Goal: Task Accomplishment & Management: Use online tool/utility

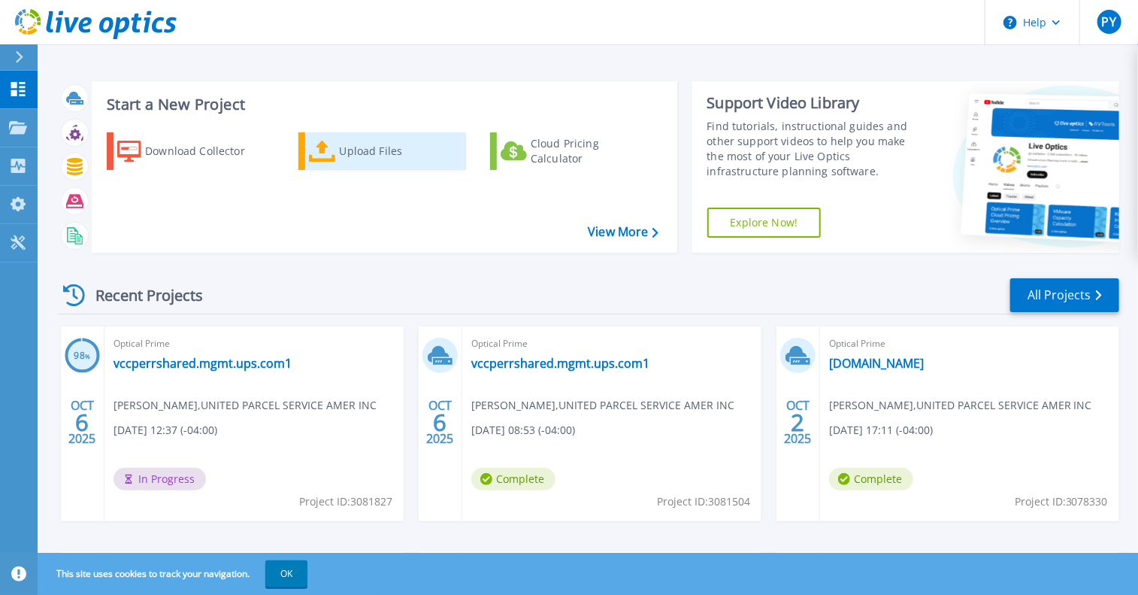
click at [395, 159] on div "Upload Files" at bounding box center [400, 151] width 120 height 30
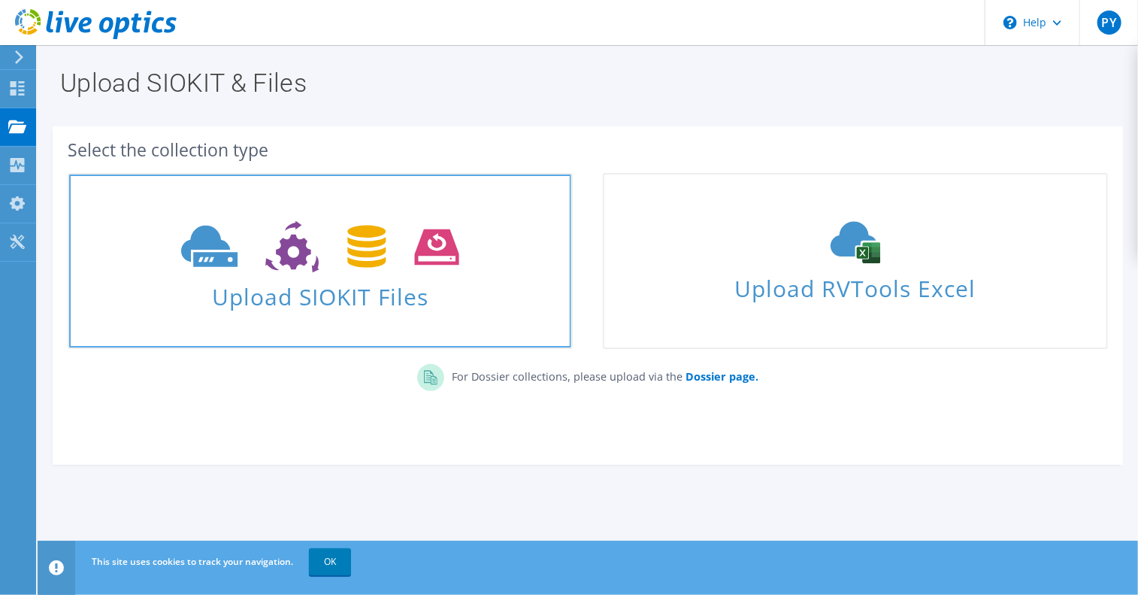
click at [310, 270] on icon at bounding box center [319, 247] width 277 height 52
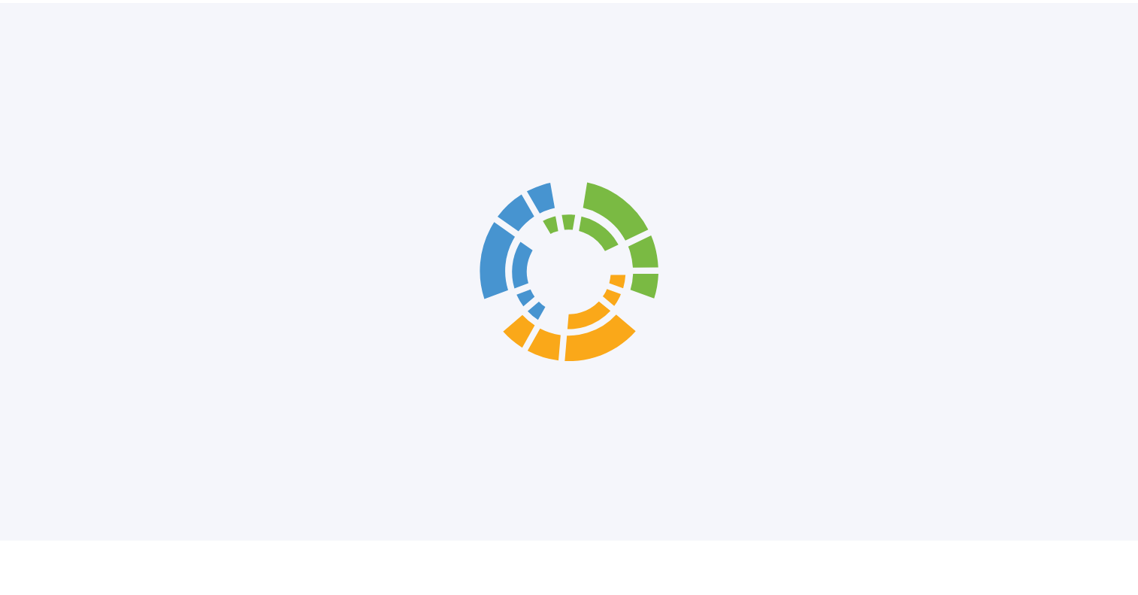
scroll to position [3, 0]
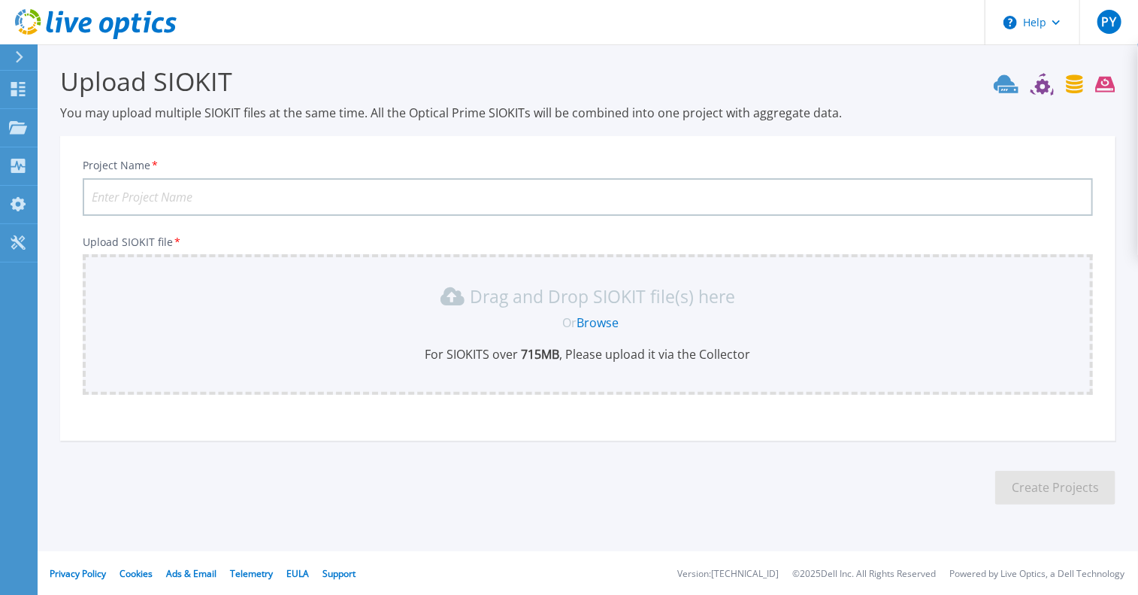
click at [307, 195] on input "Project Name *" at bounding box center [588, 197] width 1010 height 38
paste input "vcwwcpedmz.ups.com"
type input "vcwwcpedmz.ups.com-Sep6-25"
click at [592, 318] on link "Browse" at bounding box center [598, 322] width 42 height 17
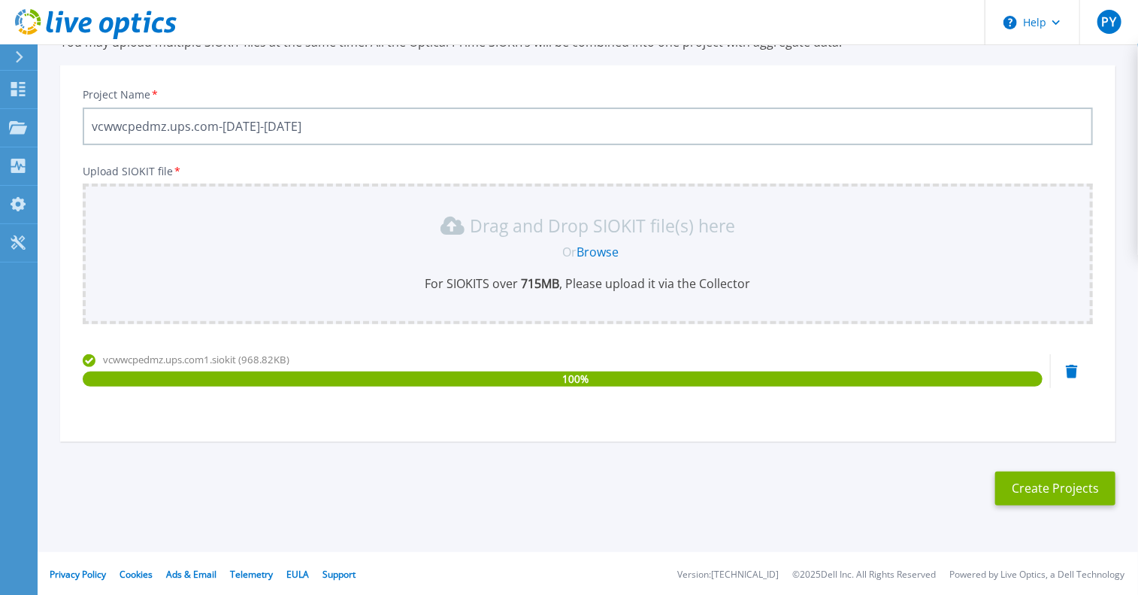
scroll to position [0, 0]
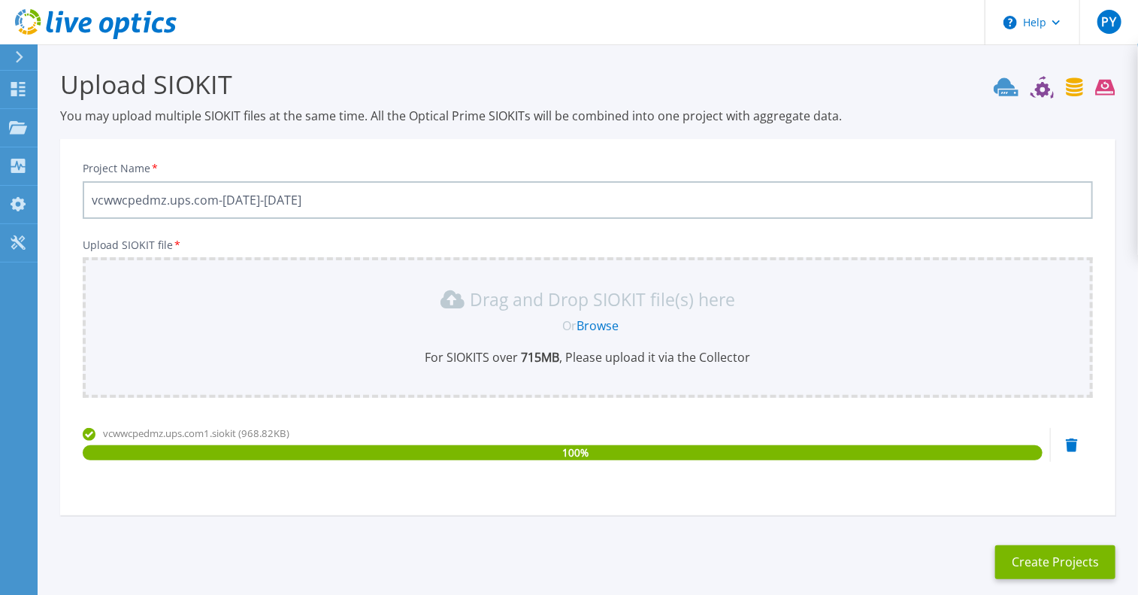
click at [631, 362] on p "For SIOKITS over 715 MB , Please upload it via the Collector" at bounding box center [588, 357] width 992 height 17
click at [1041, 560] on button "Create Projects" at bounding box center [1055, 562] width 120 height 34
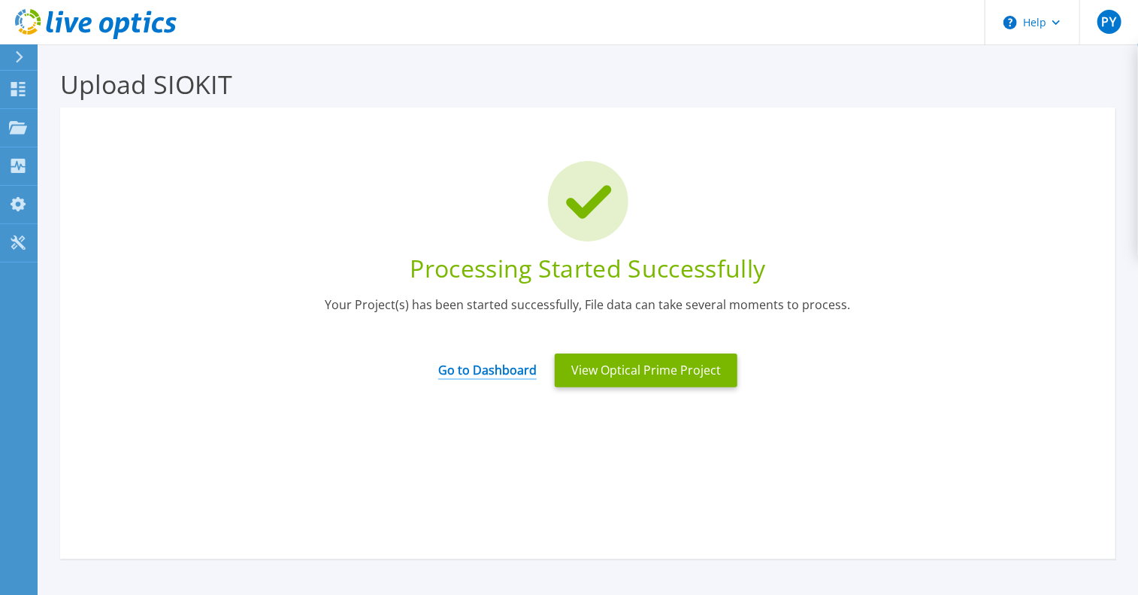
click at [504, 368] on link "Go to Dashboard" at bounding box center [487, 364] width 98 height 29
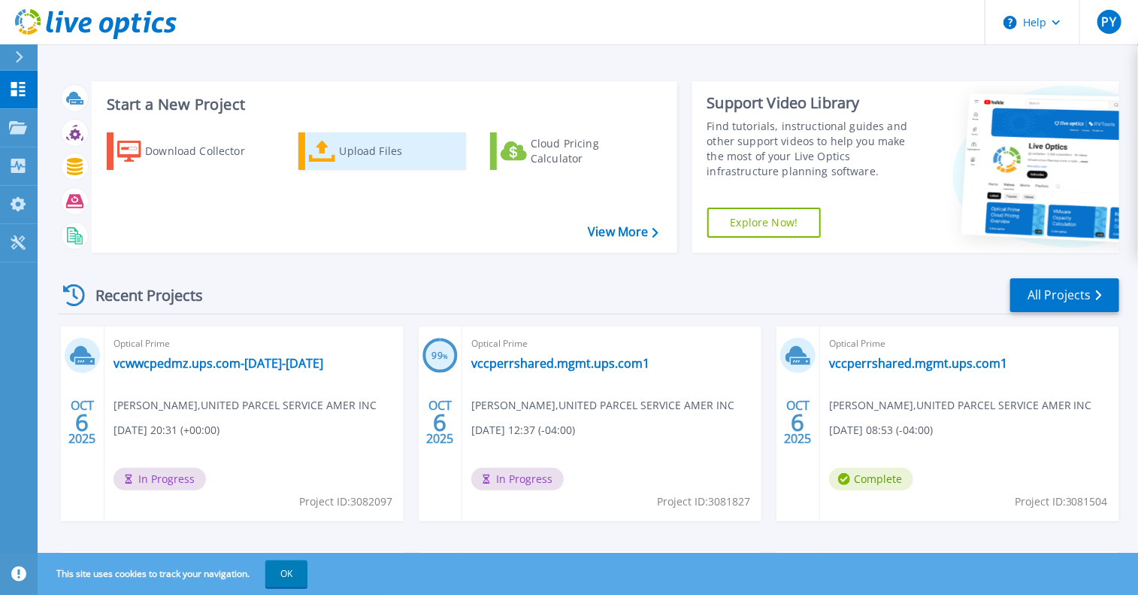
click at [359, 156] on div "Upload Files" at bounding box center [400, 151] width 120 height 30
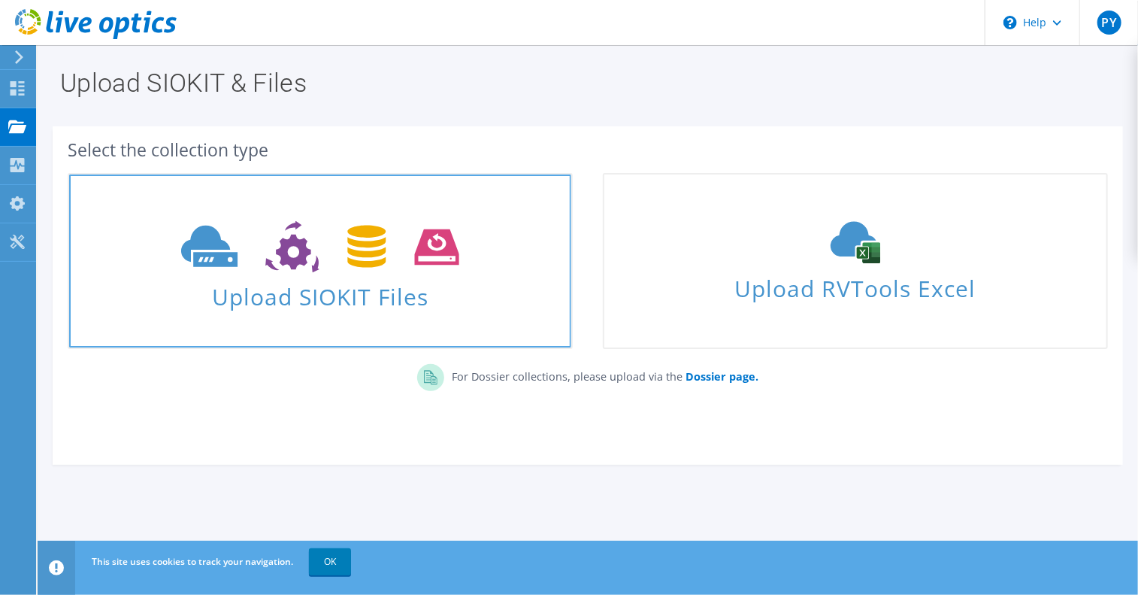
click at [347, 267] on icon at bounding box center [319, 247] width 277 height 52
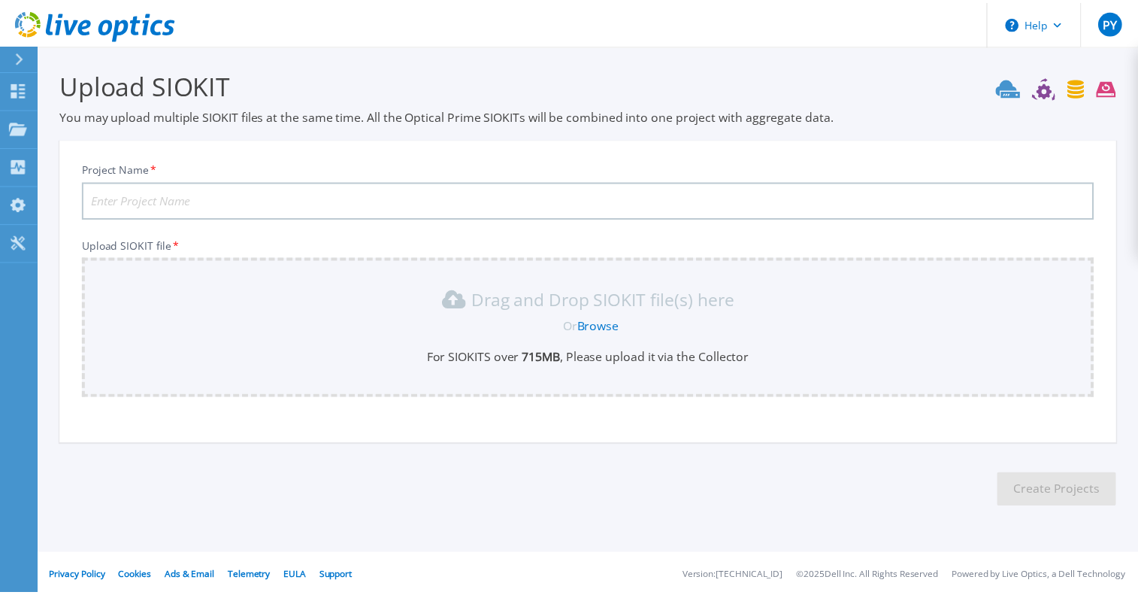
scroll to position [3, 0]
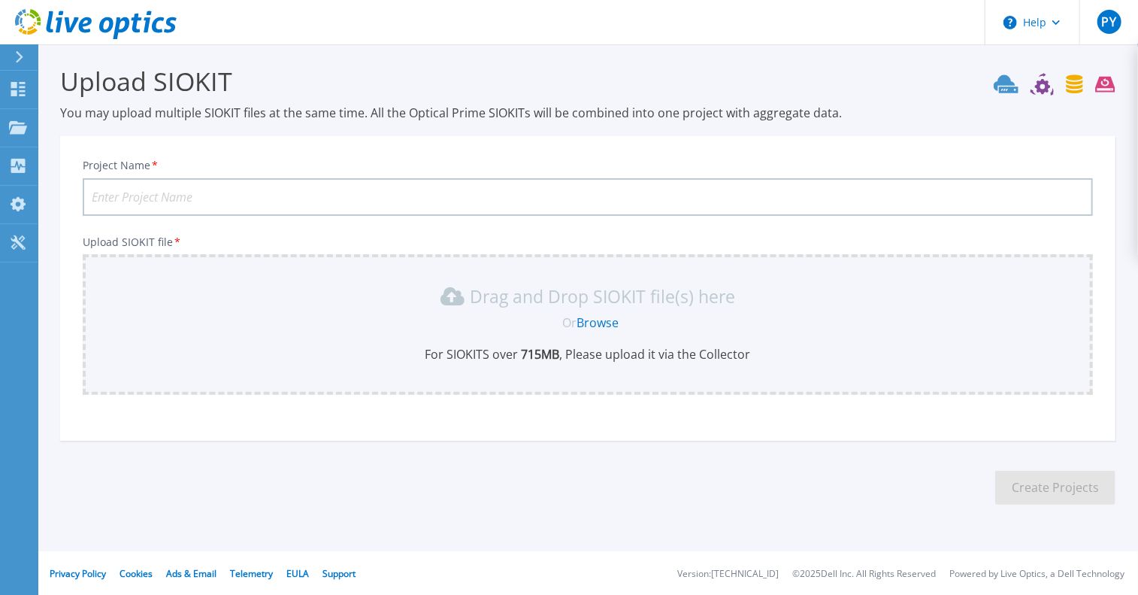
click at [235, 198] on input "Project Name *" at bounding box center [588, 197] width 1010 height 38
paste input "vcwwcpedmz.ups.com"
click at [123, 195] on input "vcwwcpedmz.ups.com" at bounding box center [588, 197] width 1010 height 38
click at [235, 203] on input "vcrrcpedmz.ups.com" at bounding box center [588, 197] width 1010 height 38
type input "vcrrcpedmz.ups.com-Sep6-2025"
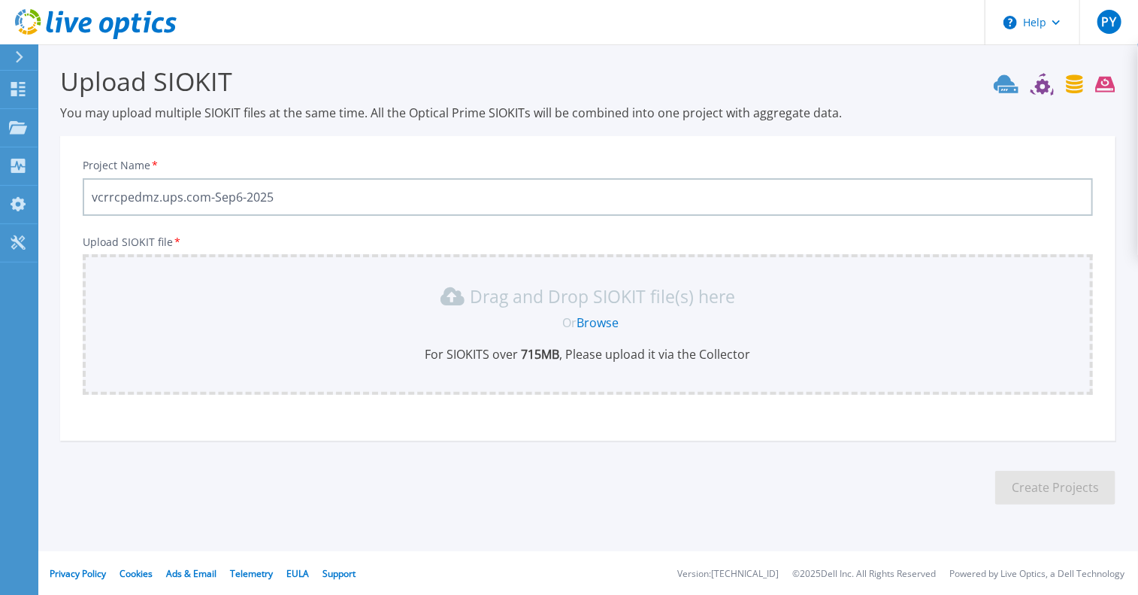
click at [600, 324] on link "Browse" at bounding box center [598, 322] width 42 height 17
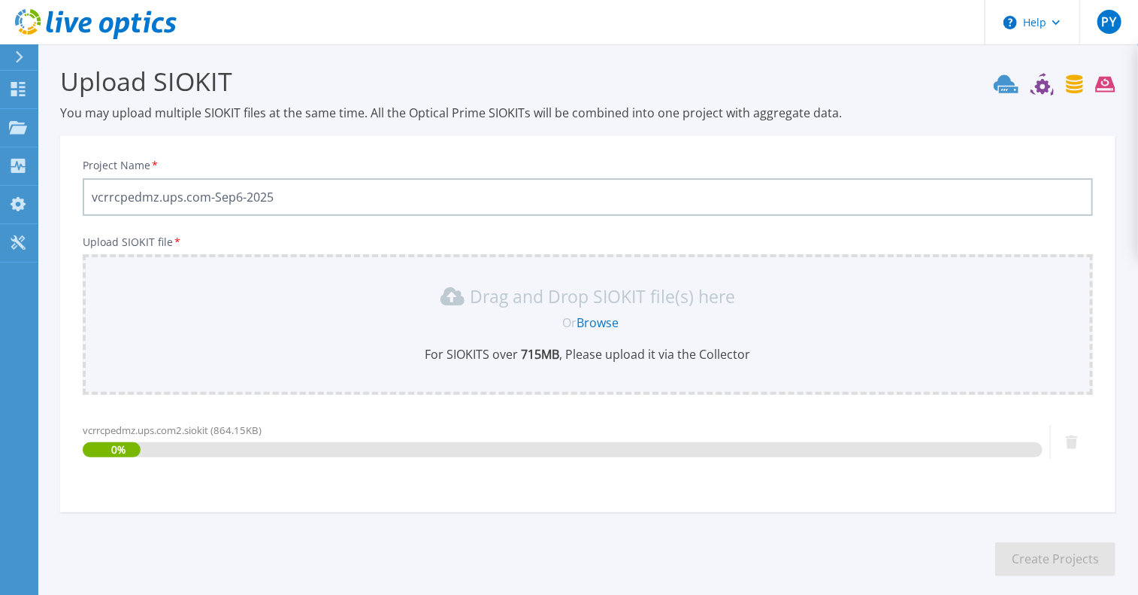
scroll to position [74, 0]
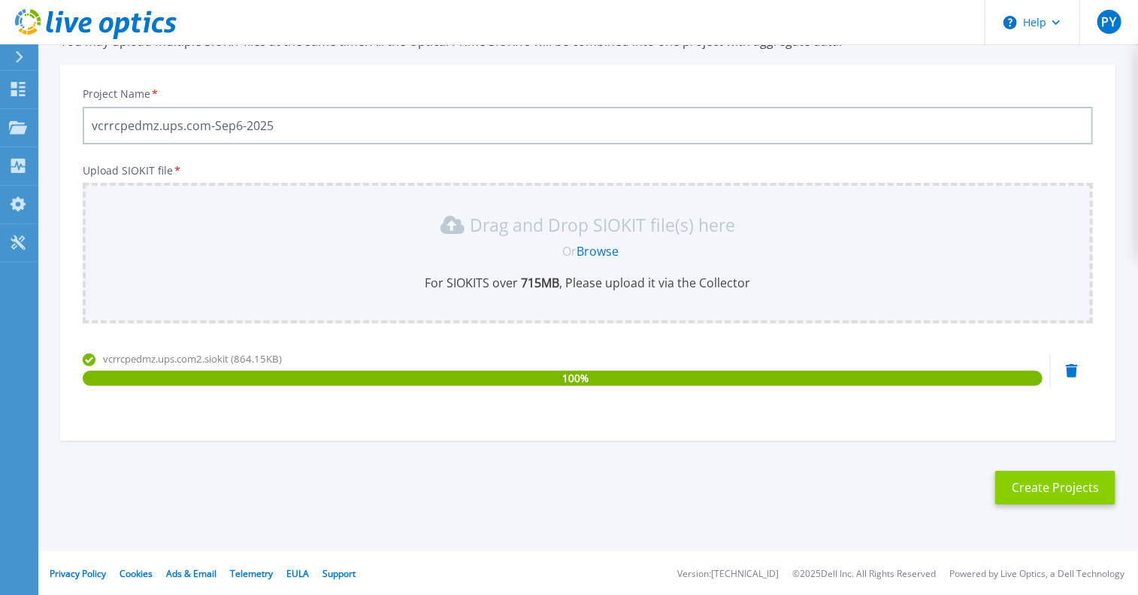
click at [1043, 482] on button "Create Projects" at bounding box center [1055, 488] width 120 height 34
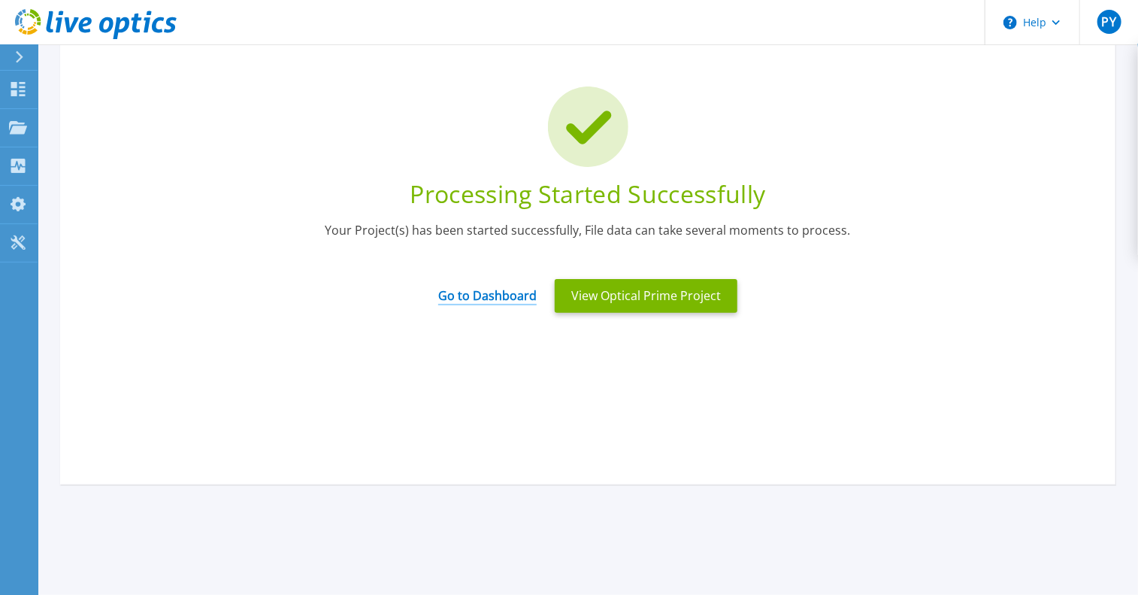
click at [513, 296] on link "Go to Dashboard" at bounding box center [487, 290] width 98 height 29
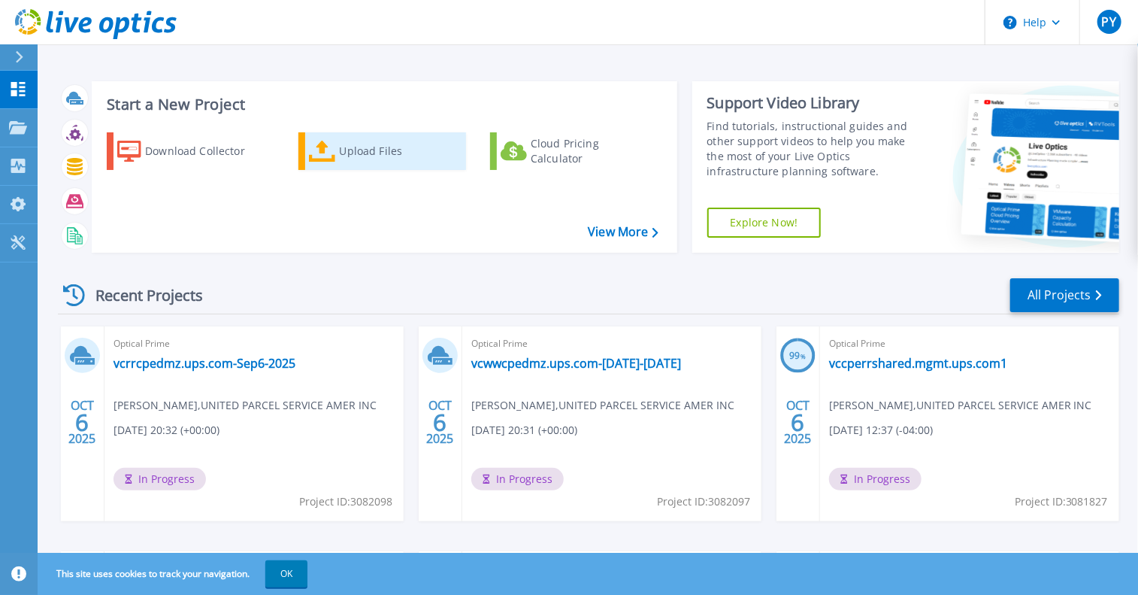
click at [379, 153] on div "Upload Files" at bounding box center [400, 151] width 120 height 30
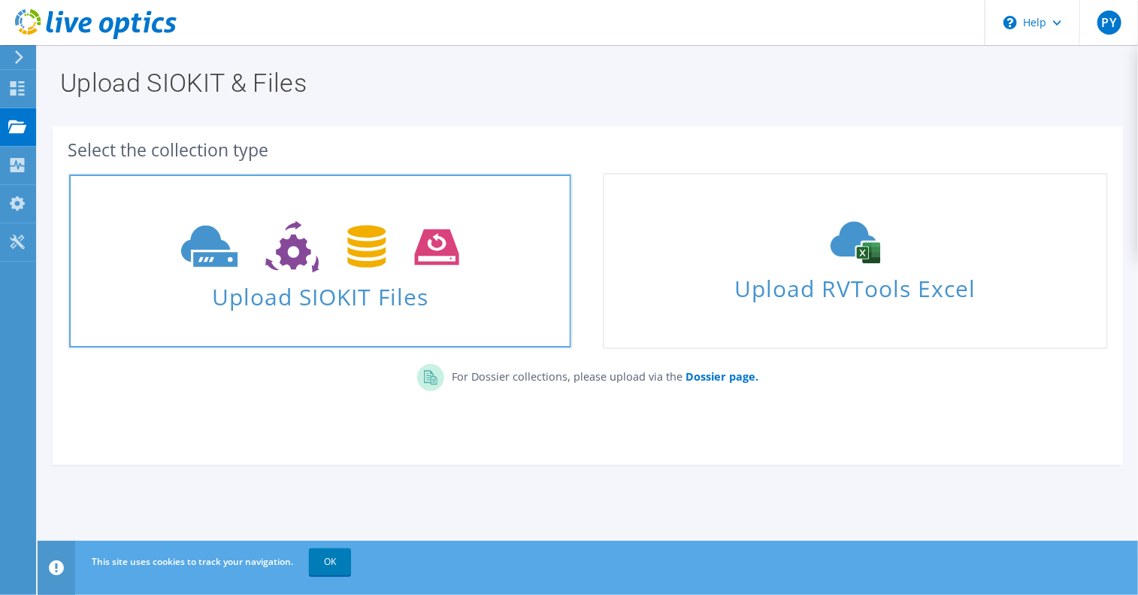
click at [344, 289] on span "Upload SIOKIT Files" at bounding box center [320, 292] width 502 height 32
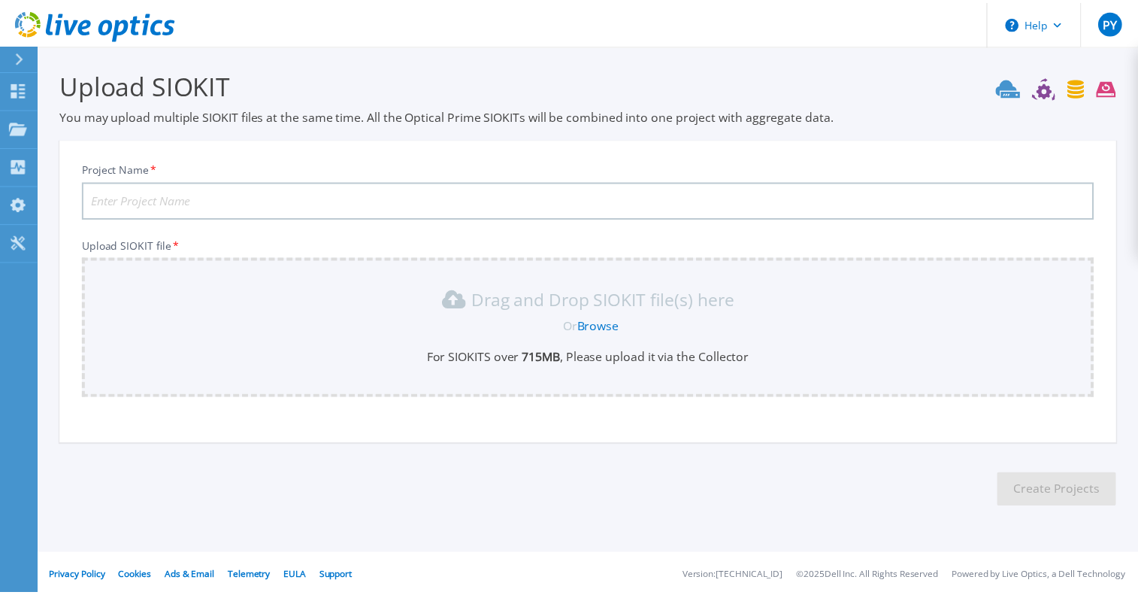
scroll to position [3, 0]
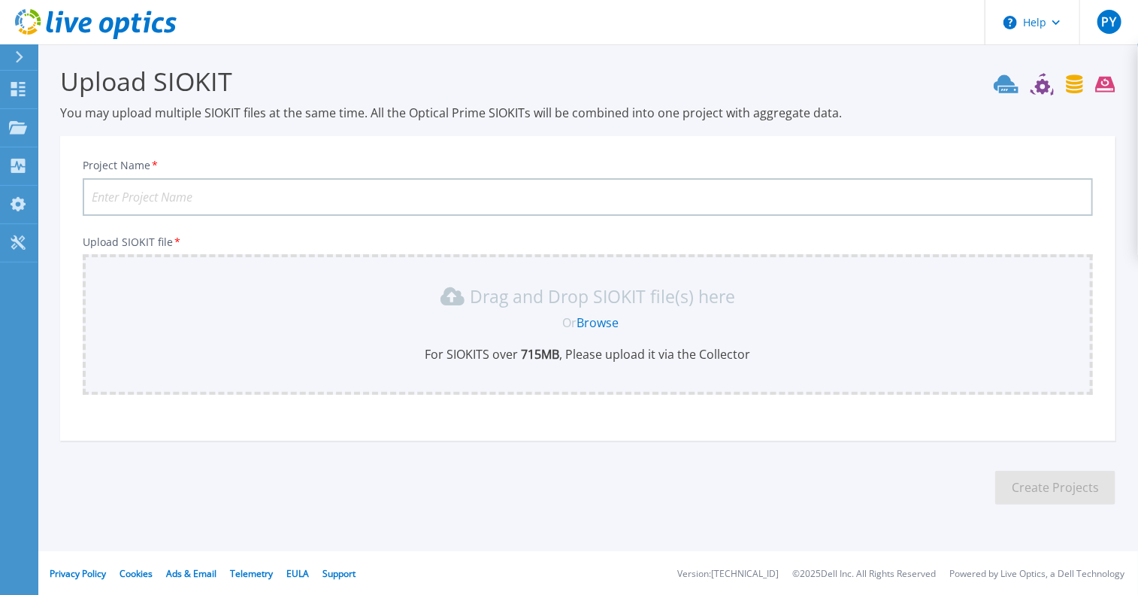
click at [209, 192] on input "Project Name *" at bounding box center [588, 197] width 1010 height 38
click at [286, 197] on input "Project Name *" at bounding box center [588, 197] width 1010 height 38
paste input "vccpewwshared.mgmt.ups.com"
type input "vccpewwshared.mgmt.ups.com-Sep6-2025"
click at [601, 319] on link "Browse" at bounding box center [598, 322] width 42 height 17
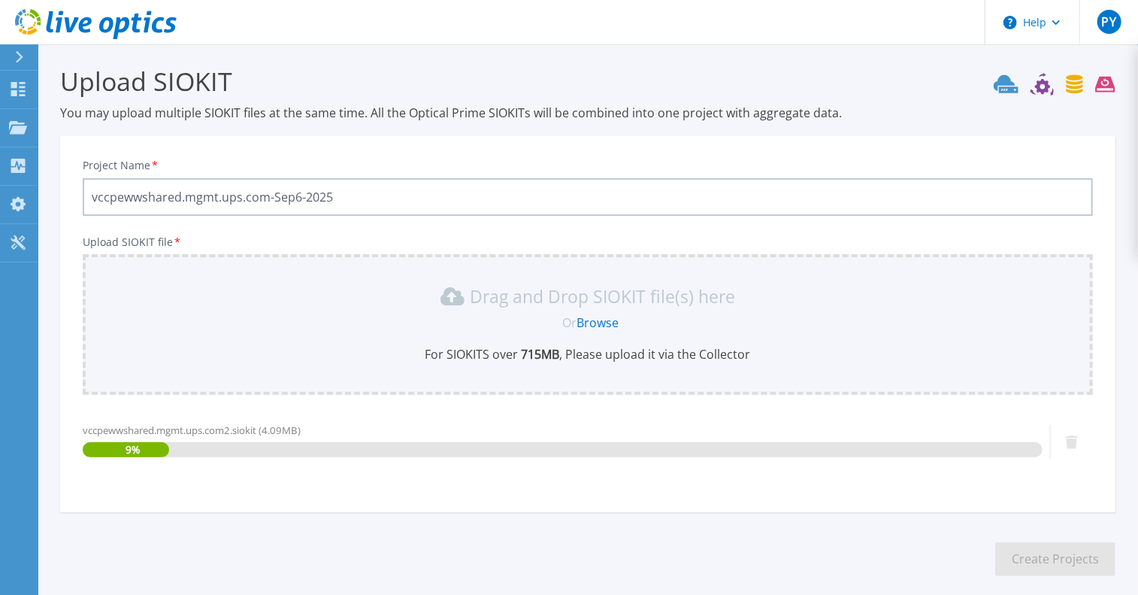
scroll to position [74, 0]
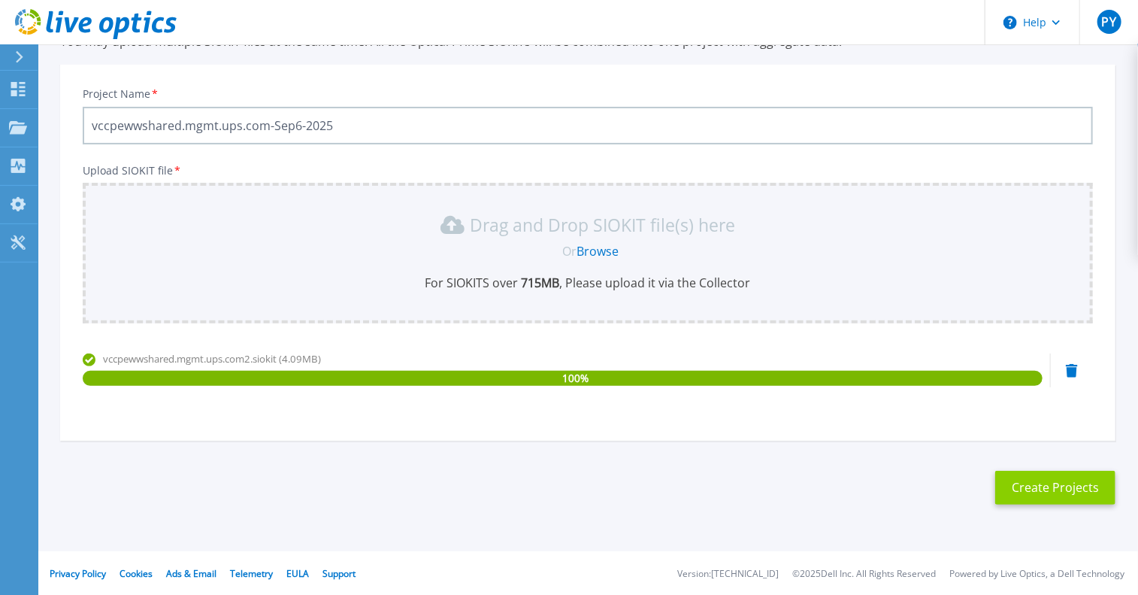
click at [1073, 490] on button "Create Projects" at bounding box center [1055, 488] width 120 height 34
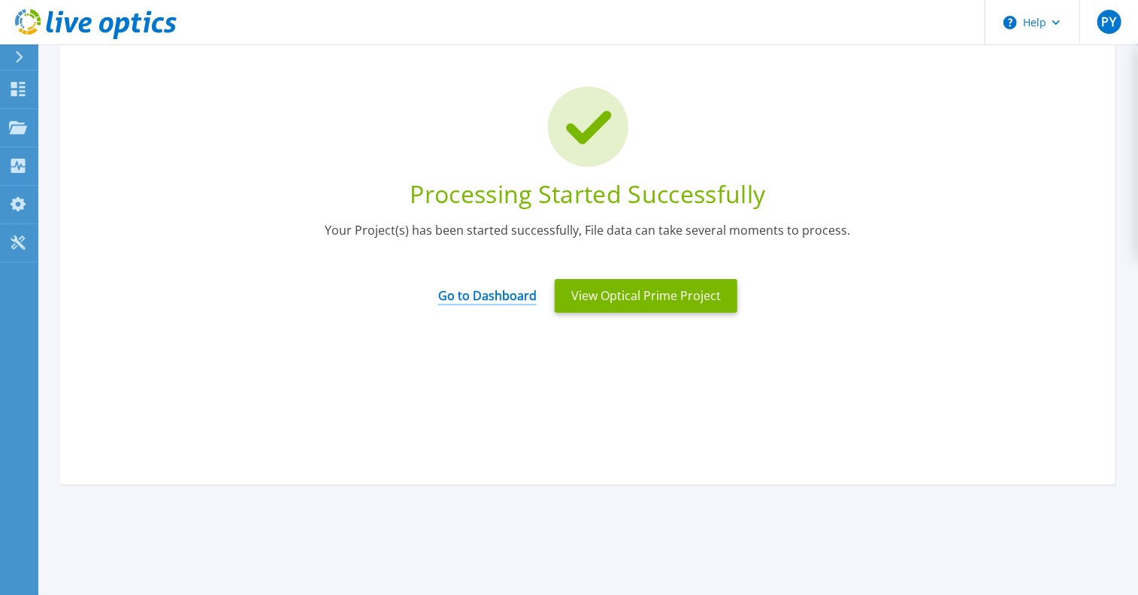
click at [497, 298] on link "Go to Dashboard" at bounding box center [487, 290] width 98 height 29
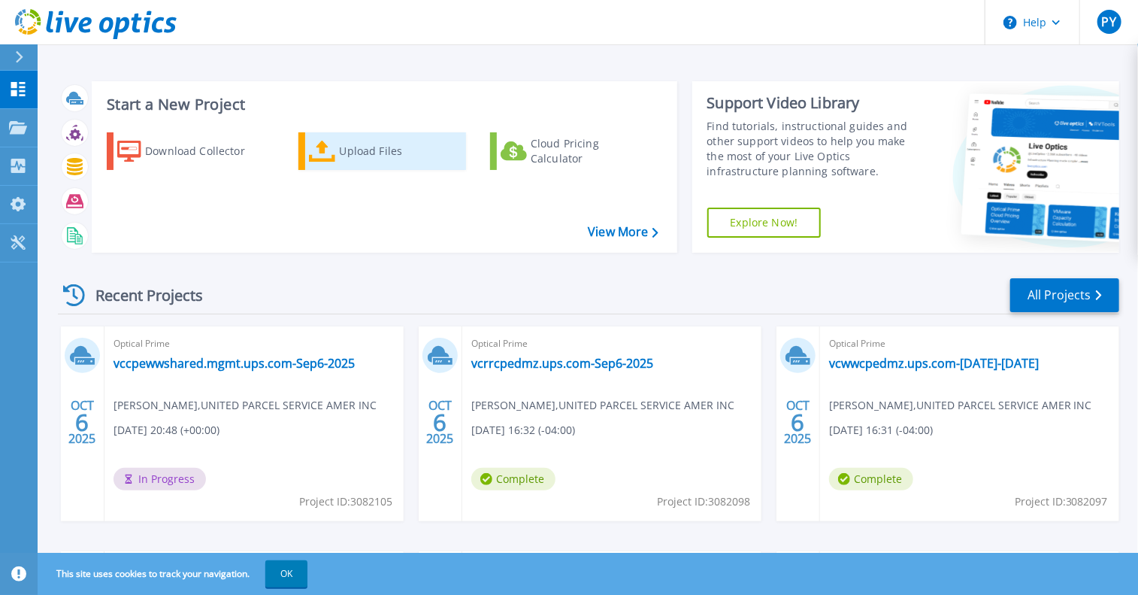
click at [352, 153] on div "Upload Files" at bounding box center [400, 151] width 120 height 30
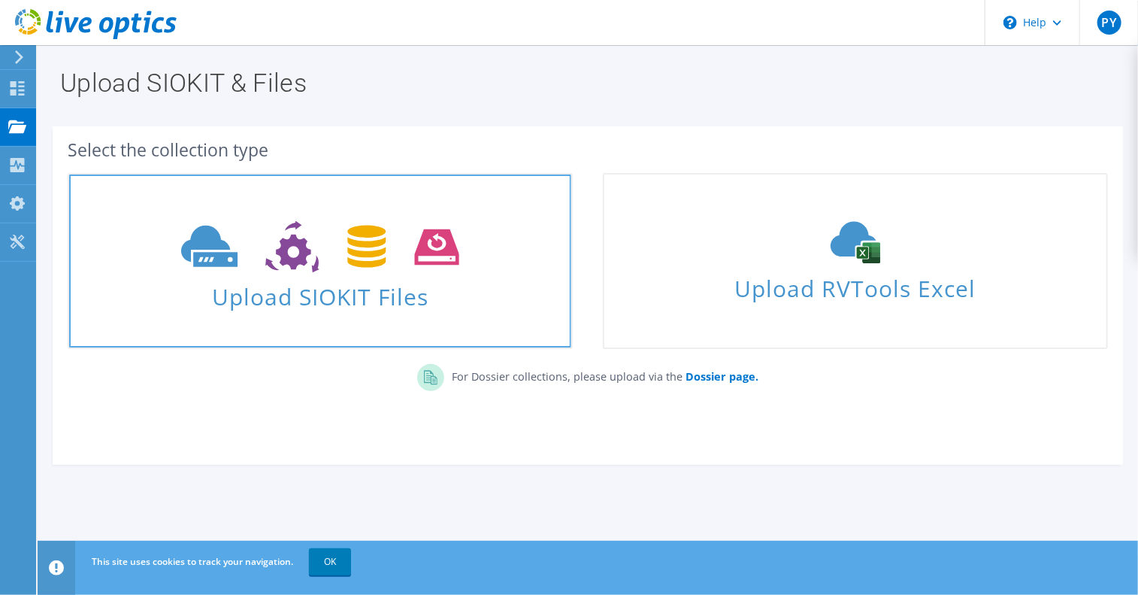
click at [355, 246] on icon at bounding box center [319, 247] width 277 height 52
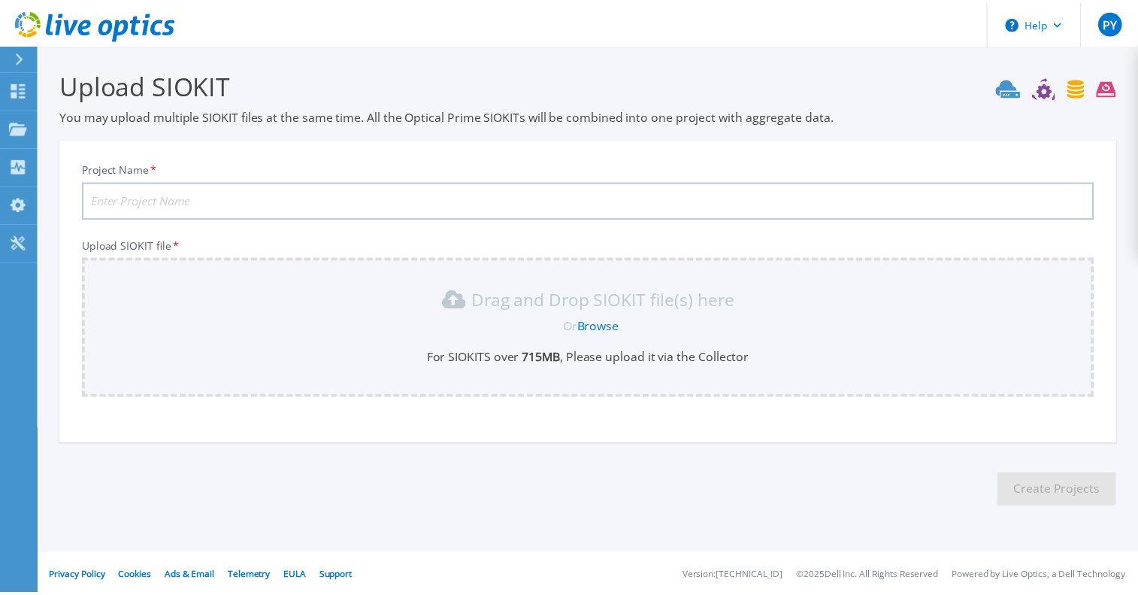
scroll to position [3, 0]
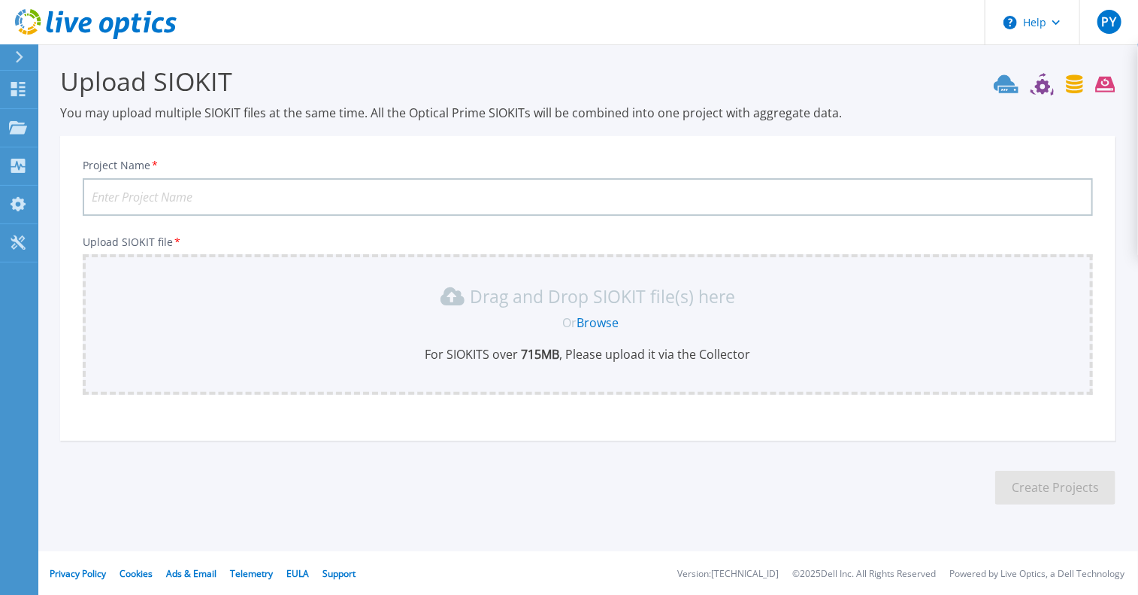
click at [388, 198] on input "Project Name *" at bounding box center [588, 197] width 1010 height 38
paste input "vccpewwshared.mgmt.ups.com"
click at [143, 195] on input "vccpewwshared.mgmt.ups.com" at bounding box center [588, 197] width 1010 height 38
click at [291, 198] on input "vccperrshared.mgmt.ups.com" at bounding box center [588, 197] width 1010 height 38
type input "vccperrshared.mgmt.ups.com-Sep6-2025"
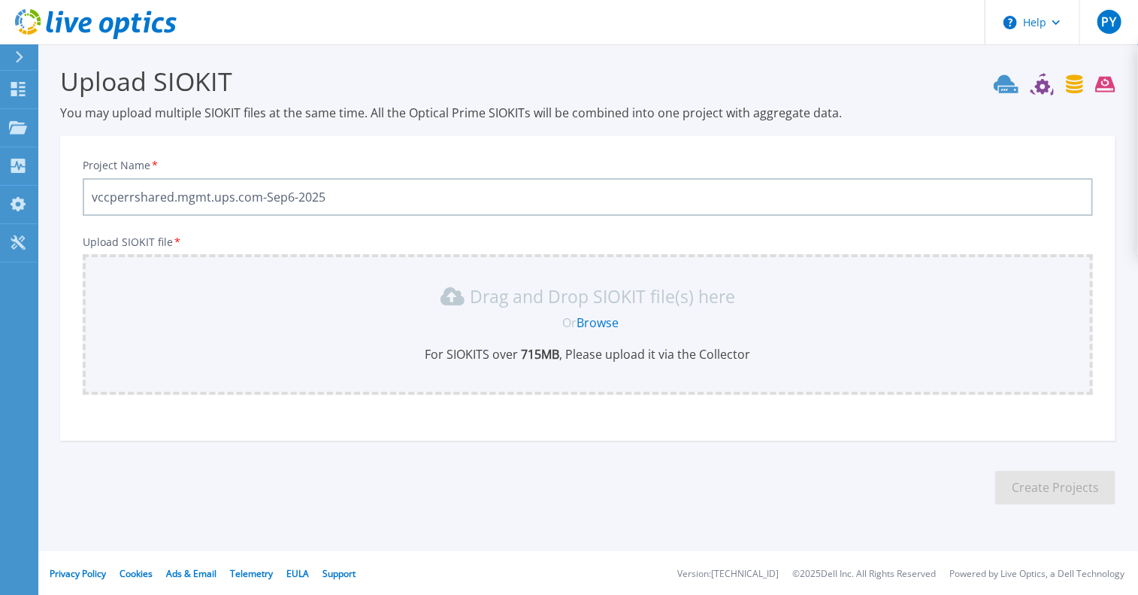
click at [577, 301] on p "Drag and Drop SIOKIT file(s) here" at bounding box center [603, 296] width 265 height 15
click at [592, 326] on link "Browse" at bounding box center [598, 322] width 42 height 17
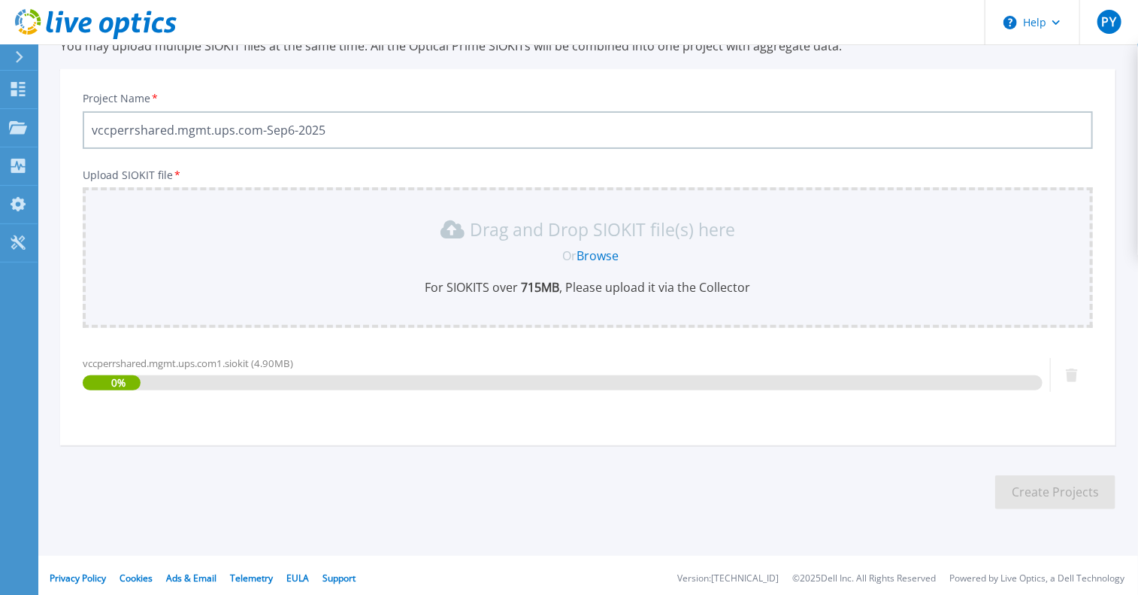
scroll to position [74, 0]
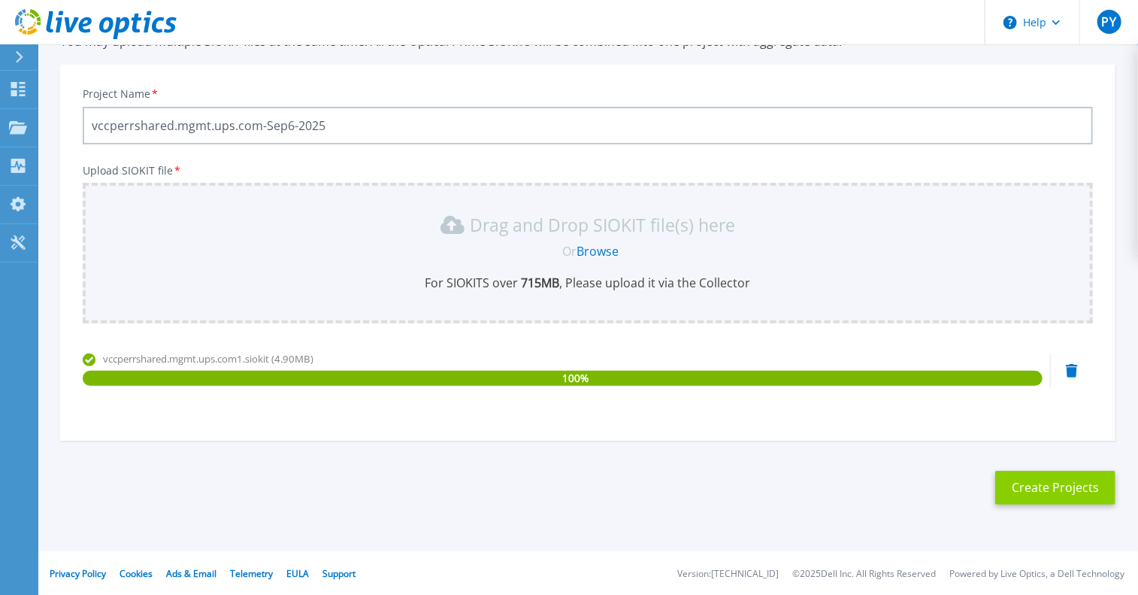
click at [1047, 486] on button "Create Projects" at bounding box center [1055, 488] width 120 height 34
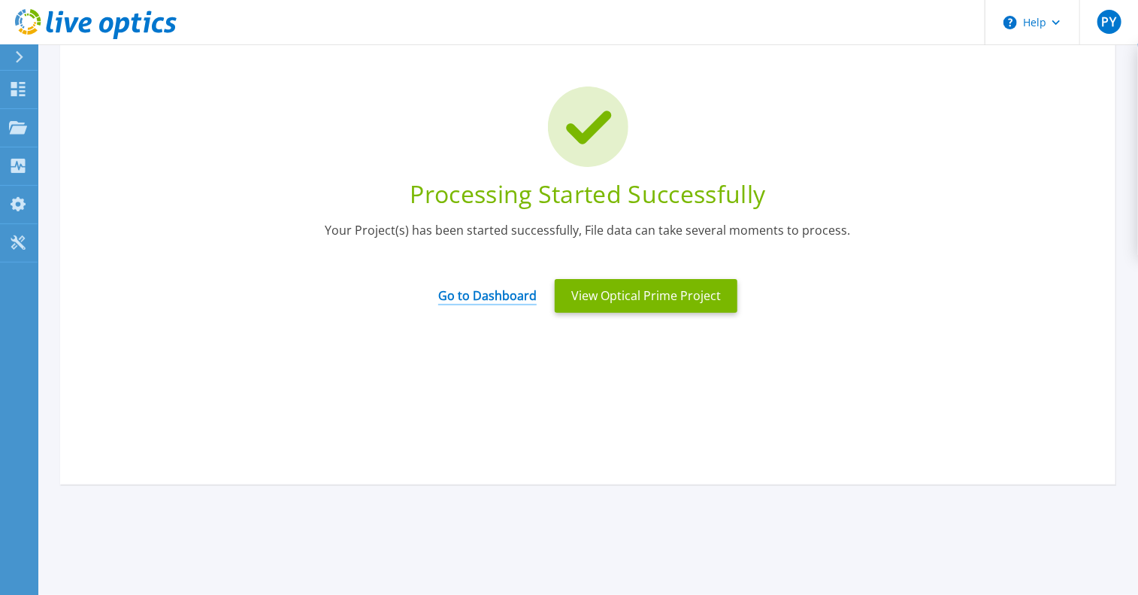
click at [499, 291] on link "Go to Dashboard" at bounding box center [487, 290] width 98 height 29
